Goal: Check status: Check status

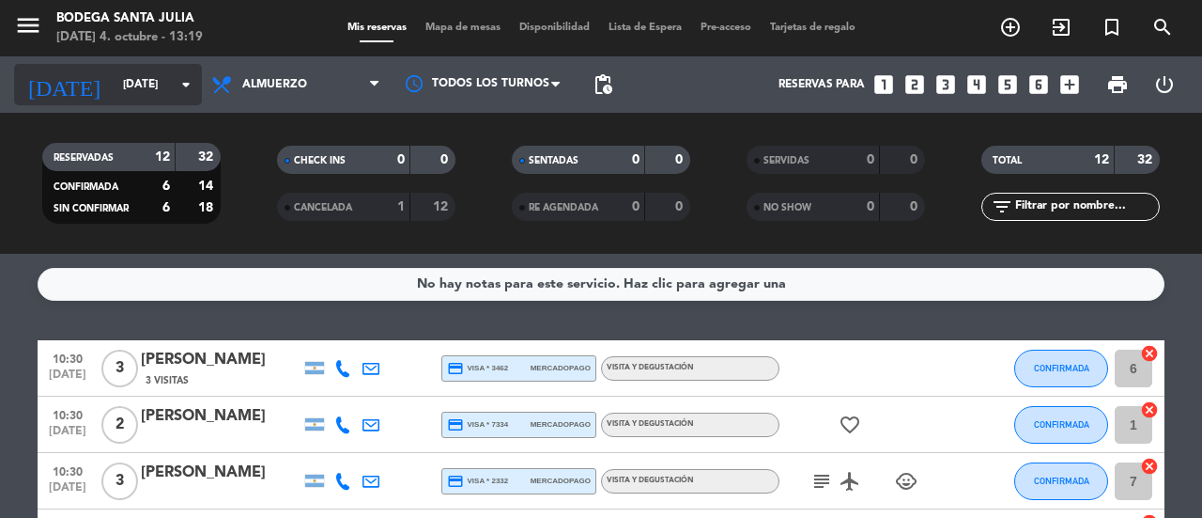
click at [183, 94] on icon "arrow_drop_down" at bounding box center [186, 84] width 23 height 23
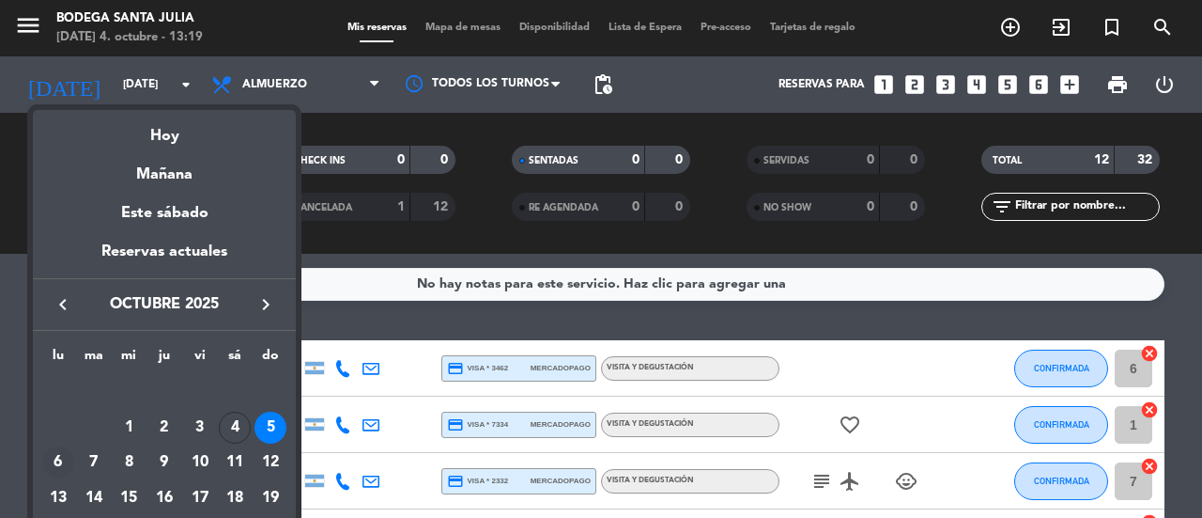
click at [53, 469] on div "6" at bounding box center [58, 462] width 32 height 32
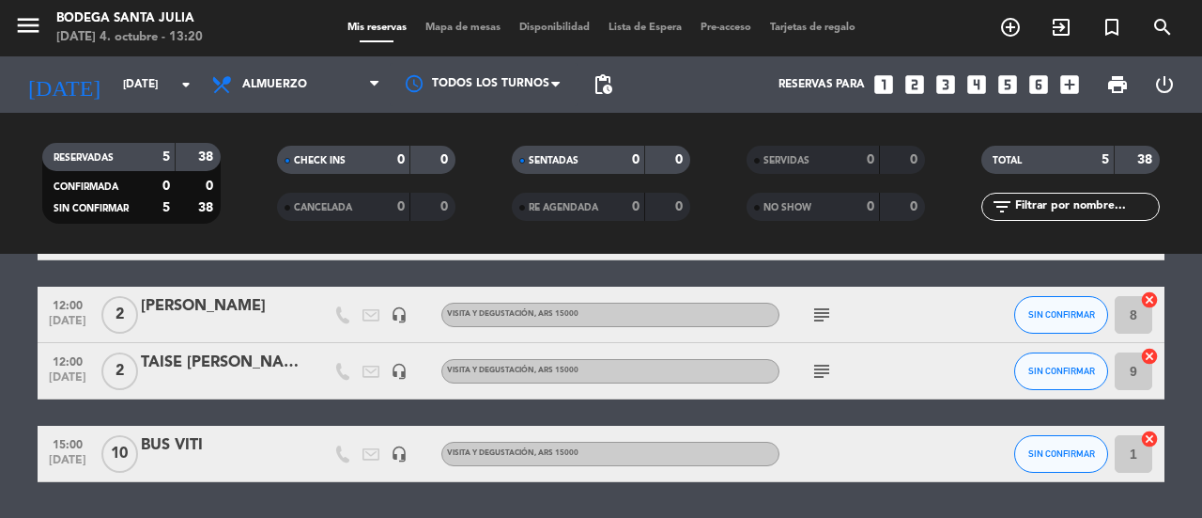
scroll to position [218, 0]
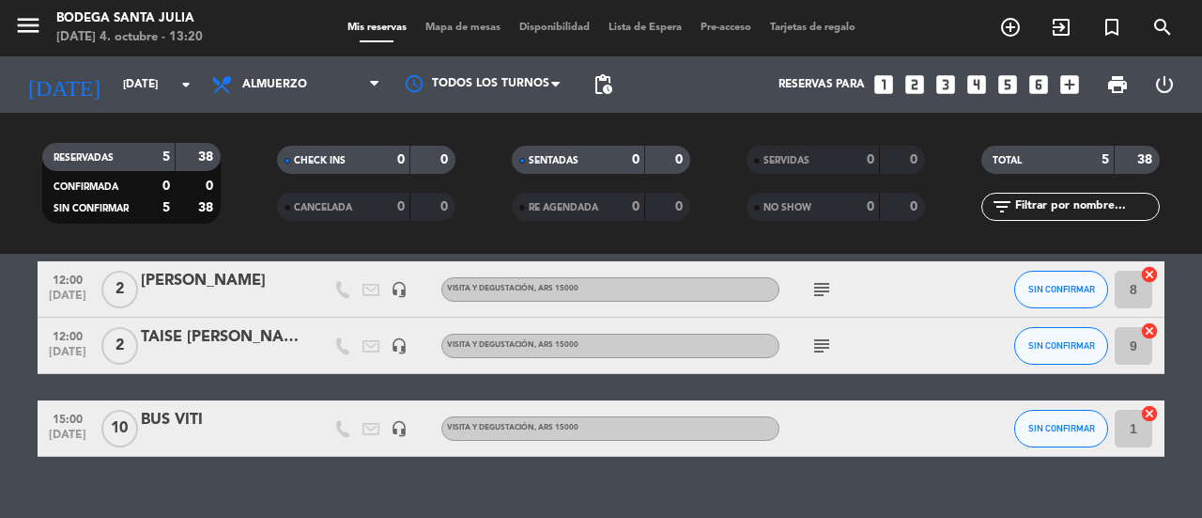
click at [830, 285] on icon "subject" at bounding box center [822, 289] width 23 height 23
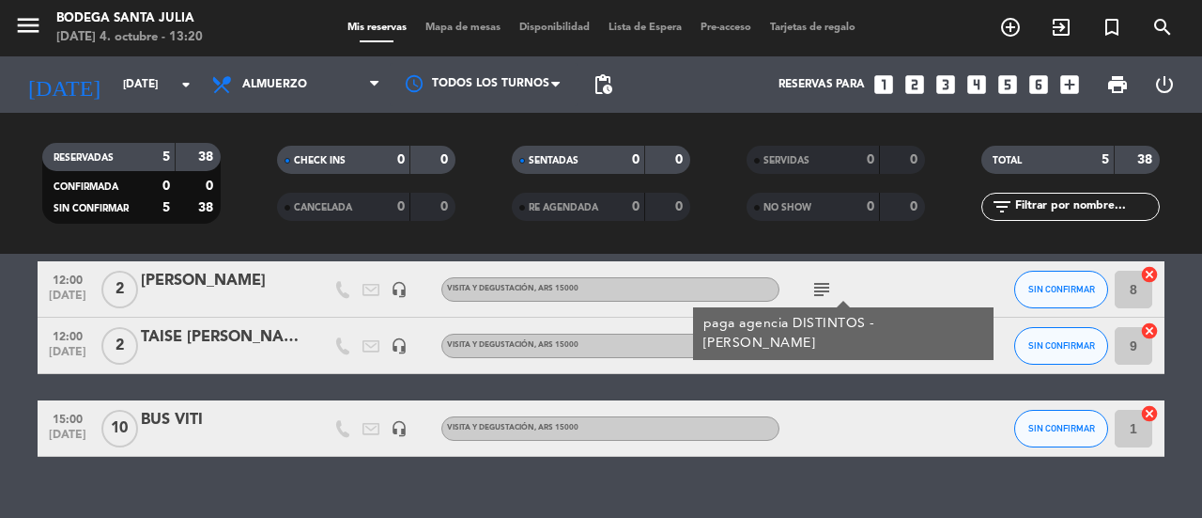
click at [825, 360] on div "subject" at bounding box center [864, 344] width 169 height 55
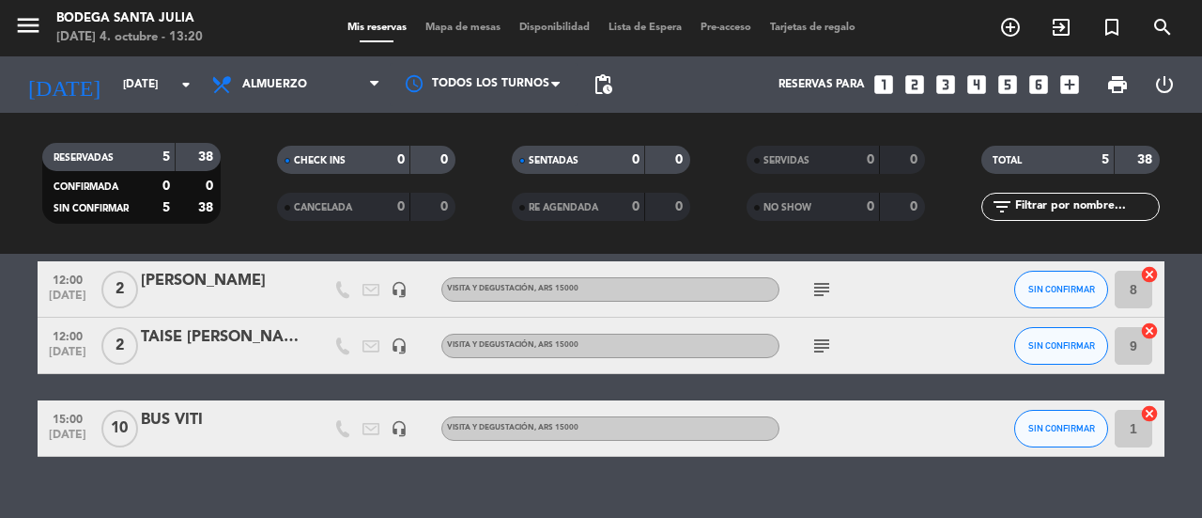
click at [821, 355] on icon "subject" at bounding box center [822, 345] width 23 height 23
click at [1009, 480] on div "No hay notas para este servicio. Haz clic para agregar una 10:00 [DATE] BUS VIT…" at bounding box center [601, 386] width 1202 height 264
click at [813, 484] on div "No hay notas para este servicio. Haz clic para agregar una 10:00 [DATE] BUS VIT…" at bounding box center [601, 386] width 1202 height 264
click at [138, 69] on input "[DATE]" at bounding box center [188, 85] width 149 height 32
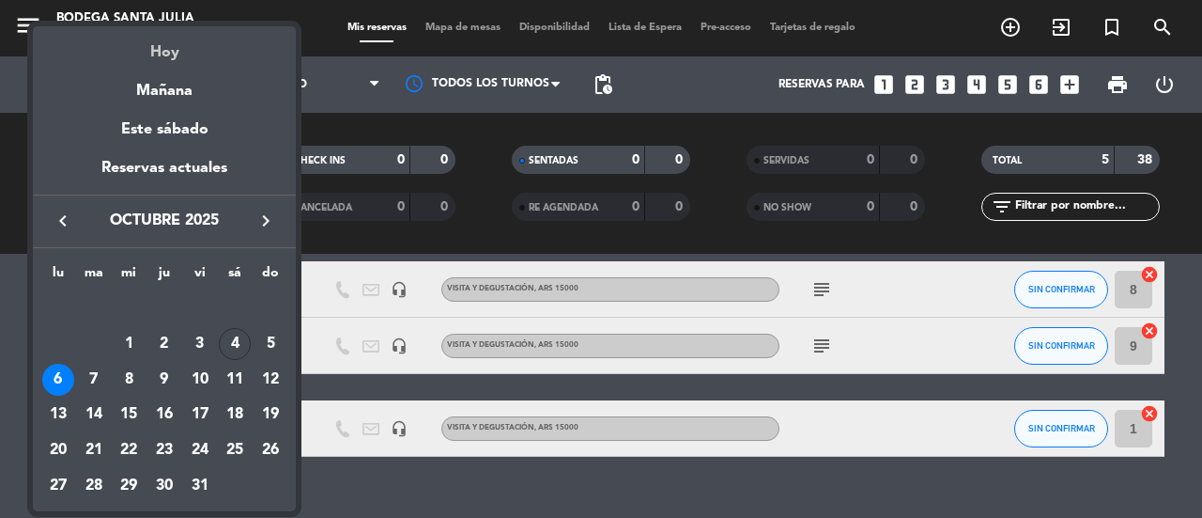
click at [163, 61] on div "Hoy" at bounding box center [164, 45] width 263 height 39
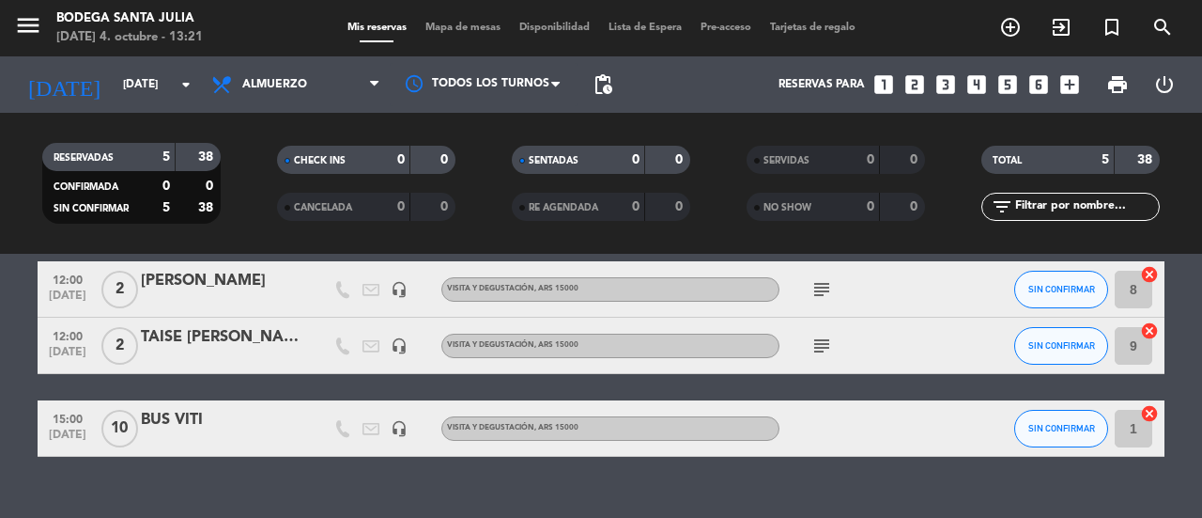
type input "[DATE]"
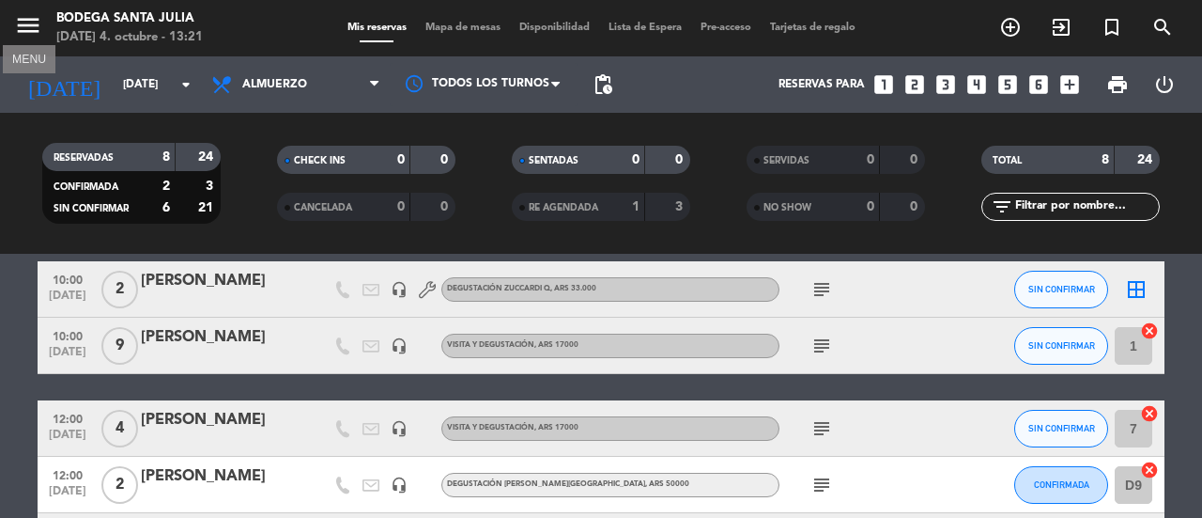
click at [35, 28] on icon "menu" at bounding box center [28, 25] width 28 height 28
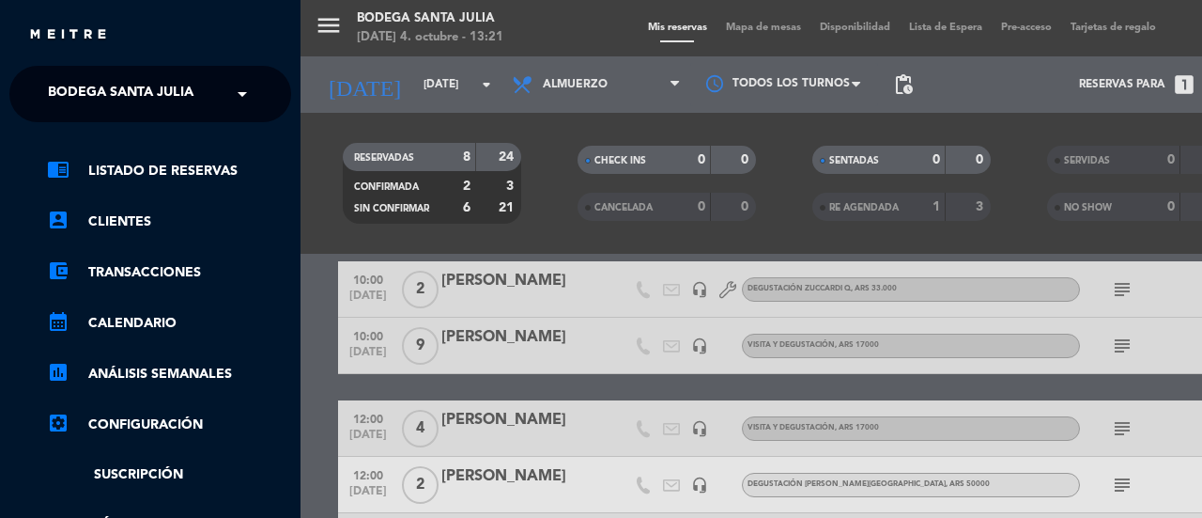
click at [233, 96] on span at bounding box center [247, 93] width 32 height 39
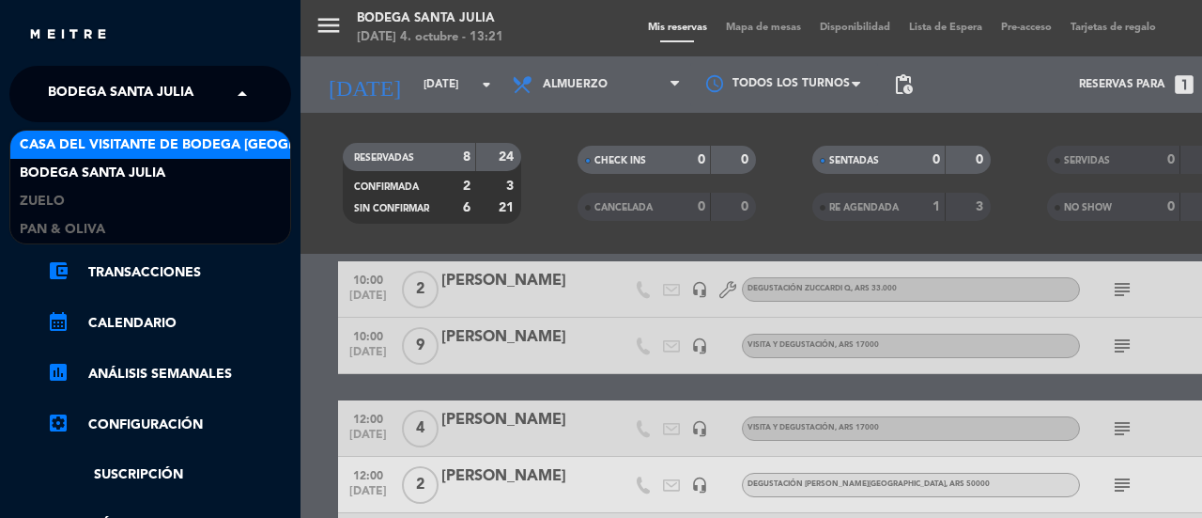
click at [206, 149] on span "Casa del Visitante de Bodega [GEOGRAPHIC_DATA][PERSON_NAME]" at bounding box center [256, 145] width 472 height 22
